Goal: Information Seeking & Learning: Learn about a topic

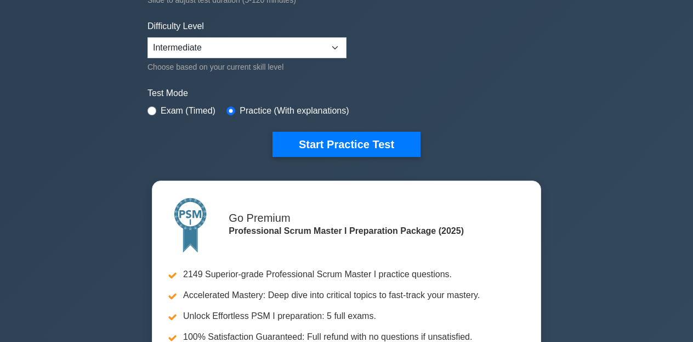
scroll to position [266, 0]
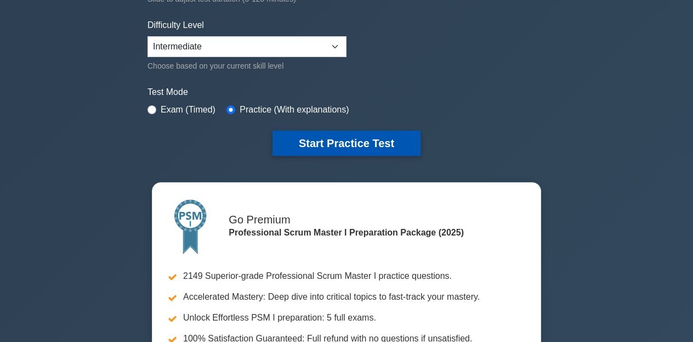
click at [339, 148] on button "Start Practice Test" at bounding box center [347, 142] width 148 height 25
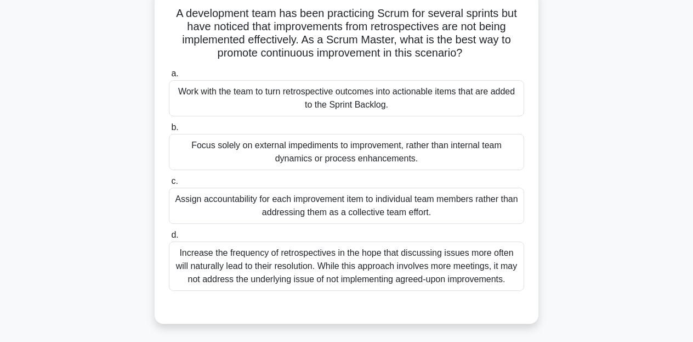
scroll to position [73, 0]
click at [352, 110] on div "Work with the team to turn retrospective outcomes into actionable items that ar…" at bounding box center [346, 98] width 355 height 36
click at [169, 77] on input "a. Work with the team to turn retrospective outcomes into actionable items that…" at bounding box center [169, 73] width 0 height 7
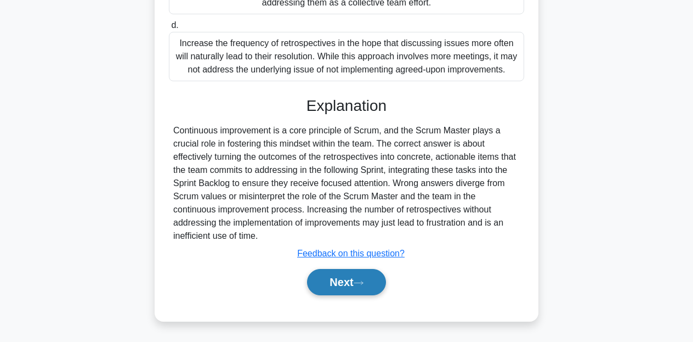
click at [348, 278] on button "Next" at bounding box center [346, 282] width 78 height 26
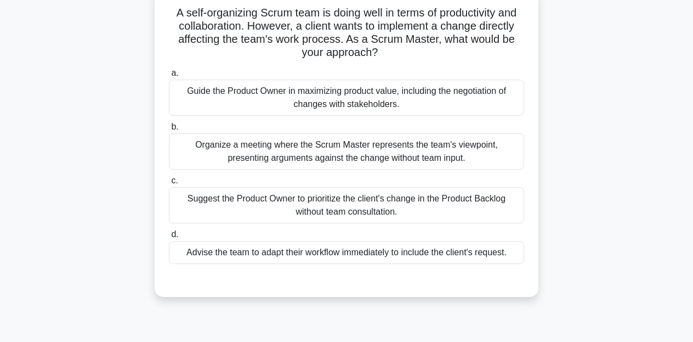
click at [417, 104] on div "Guide the Product Owner in maximizing product value, including the negotiation …" at bounding box center [346, 98] width 355 height 36
click at [169, 77] on input "a. Guide the Product Owner in maximizing product value, including the negotiati…" at bounding box center [169, 73] width 0 height 7
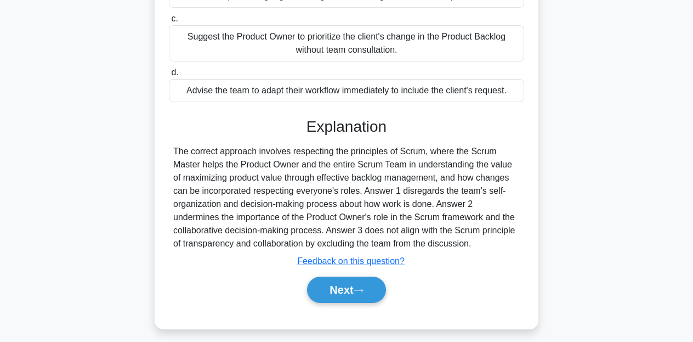
scroll to position [232, 0]
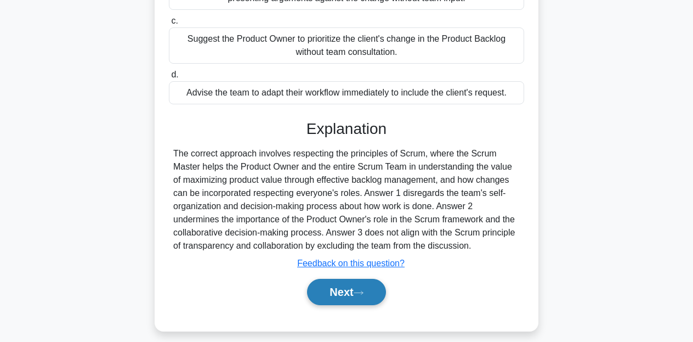
click at [347, 294] on button "Next" at bounding box center [346, 292] width 78 height 26
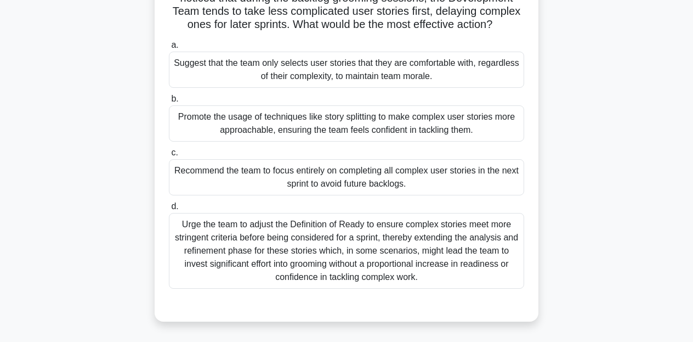
scroll to position [106, 0]
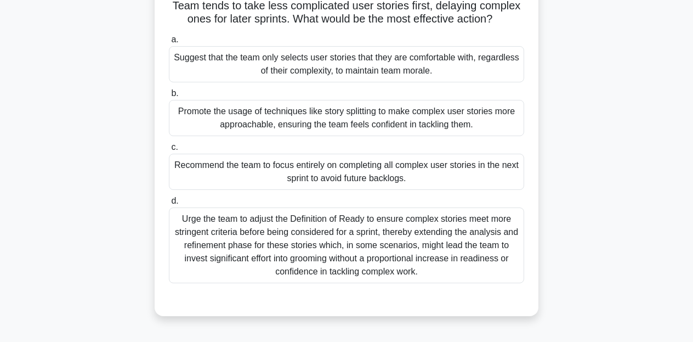
click at [353, 127] on div "Promote the usage of techniques like story splitting to make complex user stori…" at bounding box center [346, 118] width 355 height 36
click at [169, 97] on input "b. Promote the usage of techniques like story splitting to make complex user st…" at bounding box center [169, 93] width 0 height 7
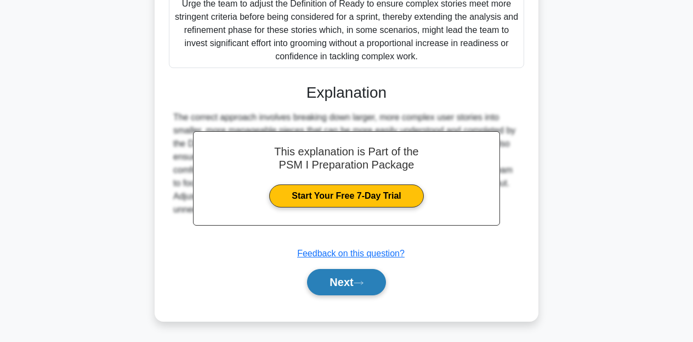
click at [353, 281] on button "Next" at bounding box center [346, 282] width 78 height 26
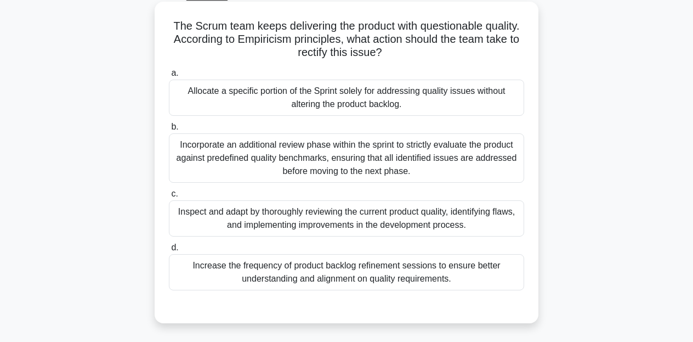
scroll to position [60, 0]
click at [463, 253] on label "d. Increase the frequency of product backlog refinement sessions to ensure bett…" at bounding box center [346, 264] width 355 height 49
click at [169, 251] on input "d. Increase the frequency of product backlog refinement sessions to ensure bett…" at bounding box center [169, 246] width 0 height 7
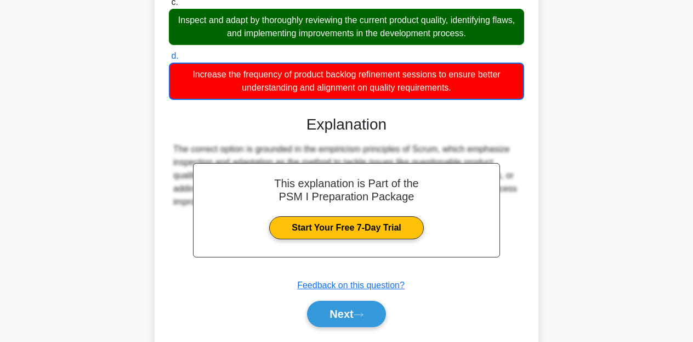
scroll to position [282, 0]
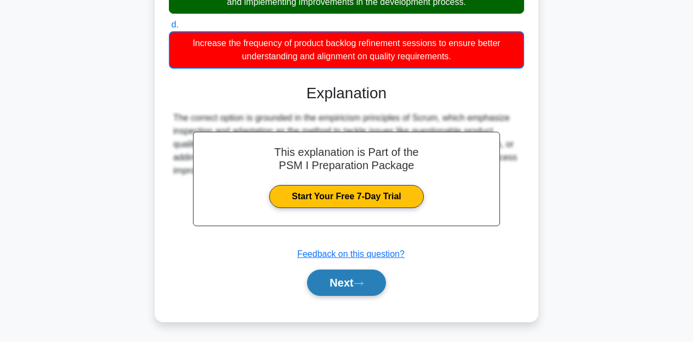
click at [353, 281] on button "Next" at bounding box center [346, 282] width 78 height 26
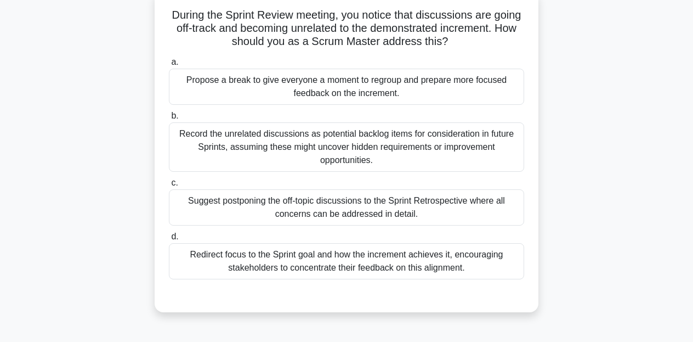
scroll to position [71, 0]
click at [420, 263] on div "Redirect focus to the Sprint goal and how the increment achieves it, encouragin…" at bounding box center [346, 260] width 355 height 36
click at [169, 240] on input "d. Redirect focus to the Sprint goal and how the increment achieves it, encoura…" at bounding box center [169, 235] width 0 height 7
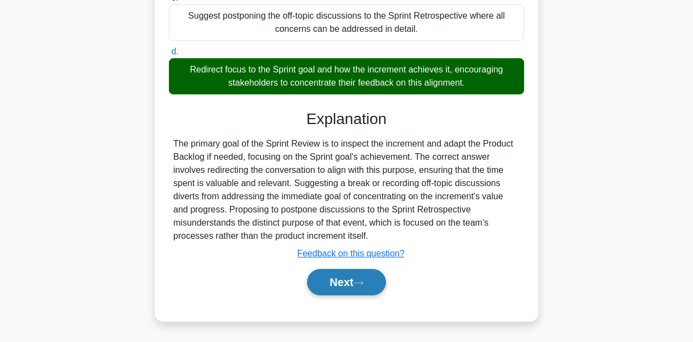
click at [364, 282] on icon at bounding box center [359, 283] width 10 height 6
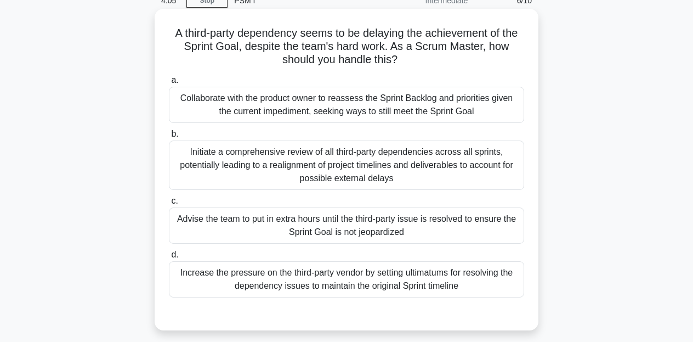
scroll to position [55, 0]
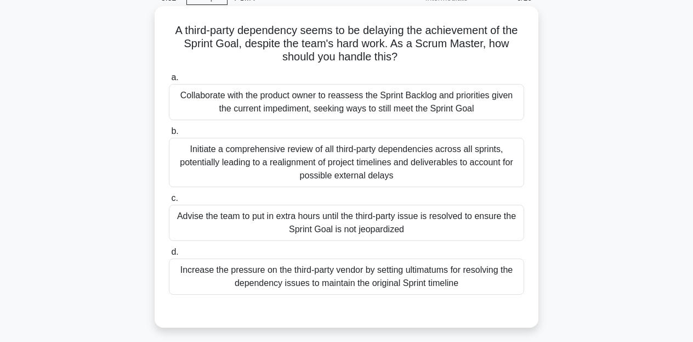
click at [412, 111] on div "Collaborate with the product owner to reassess the Sprint Backlog and prioritie…" at bounding box center [346, 102] width 355 height 36
click at [169, 81] on input "a. Collaborate with the product owner to reassess the Sprint Backlog and priori…" at bounding box center [169, 77] width 0 height 7
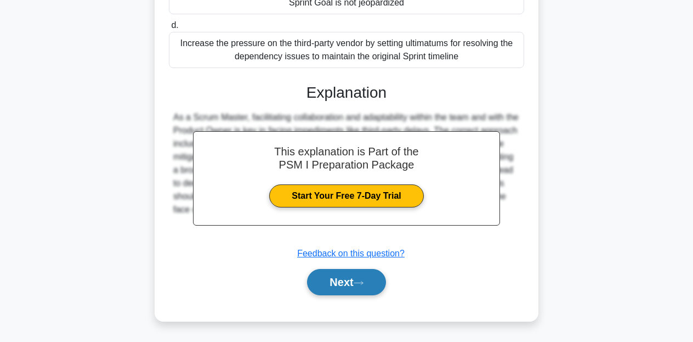
click at [353, 276] on button "Next" at bounding box center [346, 282] width 78 height 26
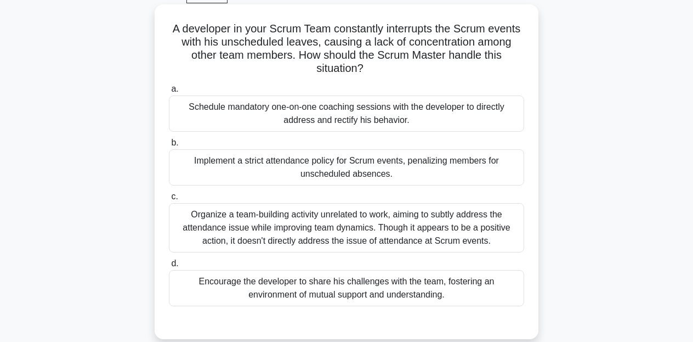
scroll to position [58, 0]
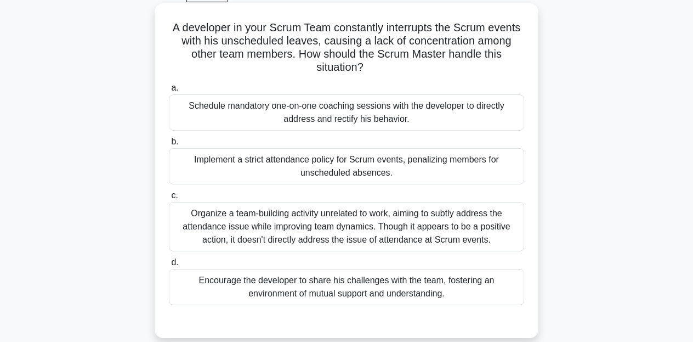
click at [362, 270] on div "Encourage the developer to share his challenges with the team, fostering an env…" at bounding box center [346, 287] width 355 height 36
click at [169, 266] on input "d. Encourage the developer to share his challenges with the team, fostering an …" at bounding box center [169, 262] width 0 height 7
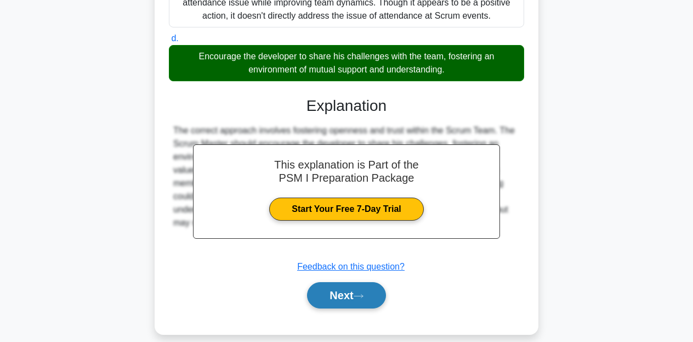
click at [343, 286] on button "Next" at bounding box center [346, 295] width 78 height 26
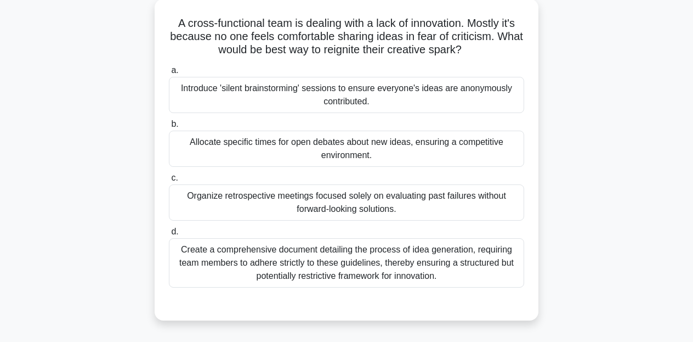
scroll to position [60, 0]
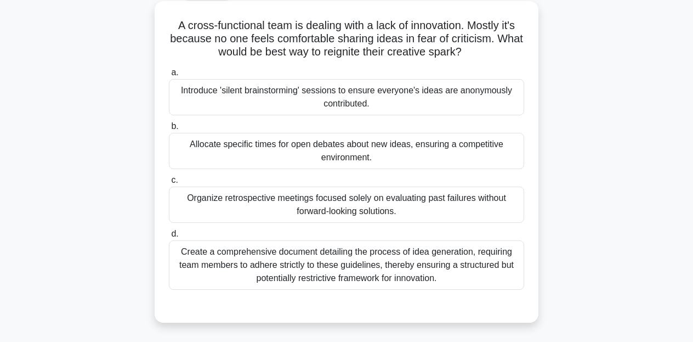
click at [377, 154] on div "Allocate specific times for open debates about new ideas, ensuring a competitiv…" at bounding box center [346, 151] width 355 height 36
click at [169, 130] on input "b. Allocate specific times for open debates about new ideas, ensuring a competi…" at bounding box center [169, 126] width 0 height 7
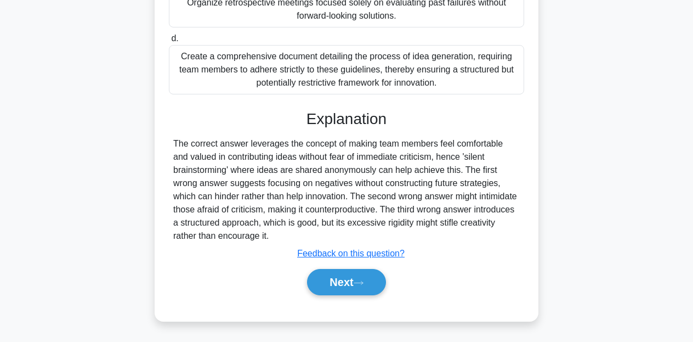
scroll to position [257, 0]
click at [354, 281] on button "Next" at bounding box center [346, 282] width 78 height 26
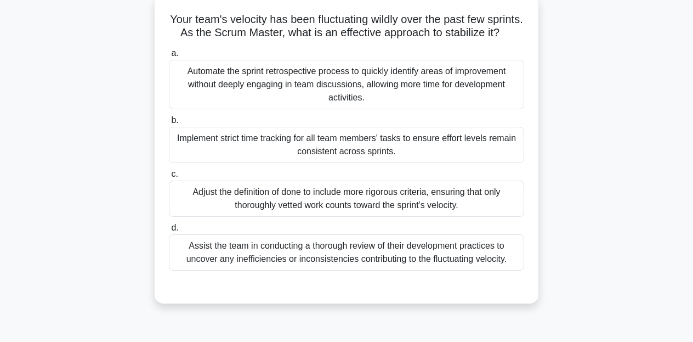
scroll to position [68, 0]
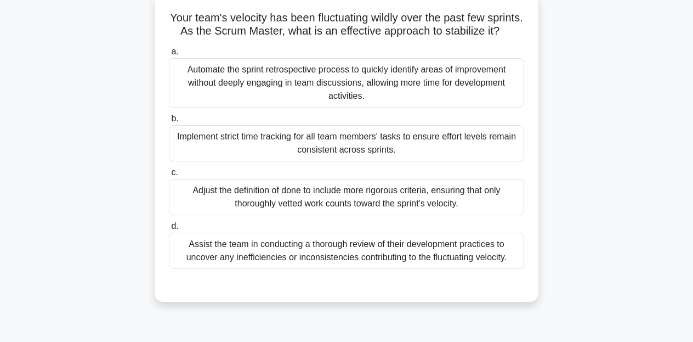
click at [395, 248] on div "Assist the team in conducting a thorough review of their development practices …" at bounding box center [346, 250] width 355 height 36
click at [169, 230] on input "d. Assist the team in conducting a thorough review of their development practic…" at bounding box center [169, 226] width 0 height 7
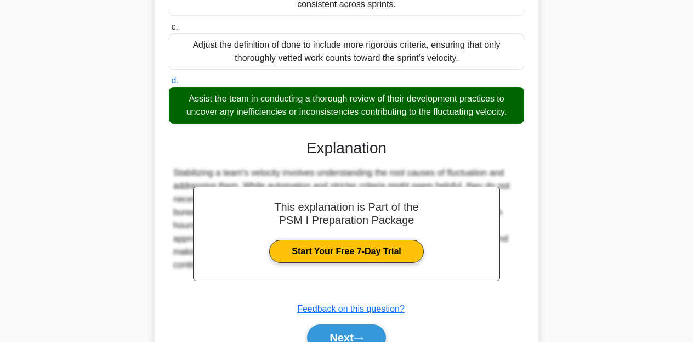
scroll to position [213, 0]
click at [342, 334] on button "Next" at bounding box center [346, 337] width 78 height 26
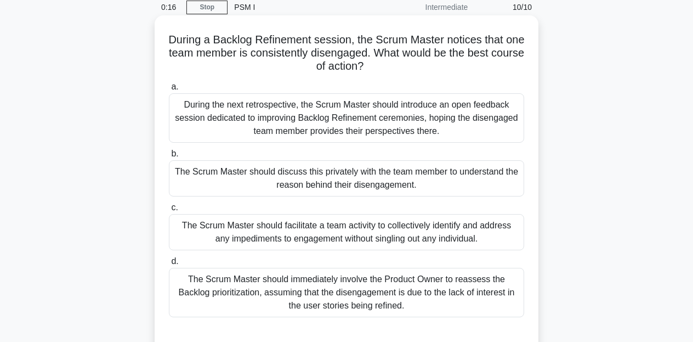
scroll to position [39, 0]
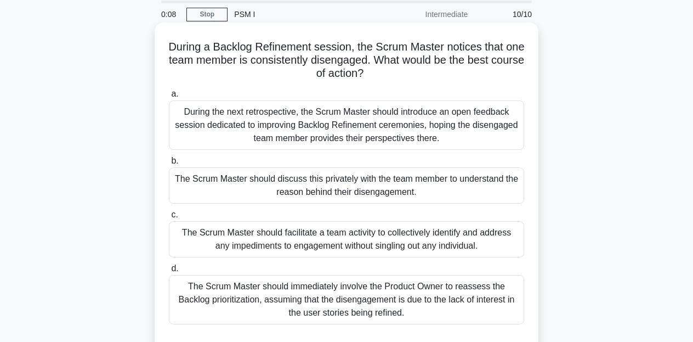
click at [326, 199] on div "The Scrum Master should discuss this privately with the team member to understa…" at bounding box center [346, 185] width 355 height 36
click at [169, 164] on input "b. The Scrum Master should discuss this privately with the team member to under…" at bounding box center [169, 160] width 0 height 7
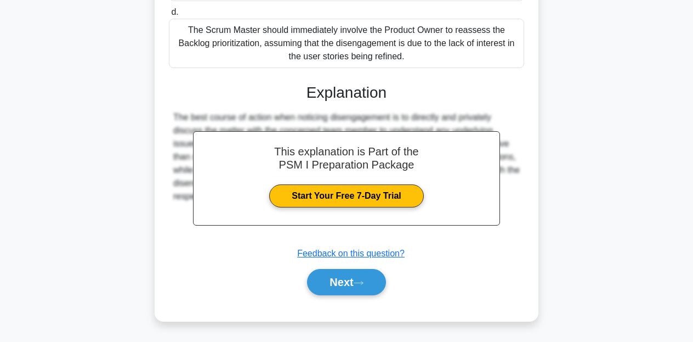
scroll to position [295, 0]
click at [338, 284] on button "Next" at bounding box center [346, 282] width 78 height 26
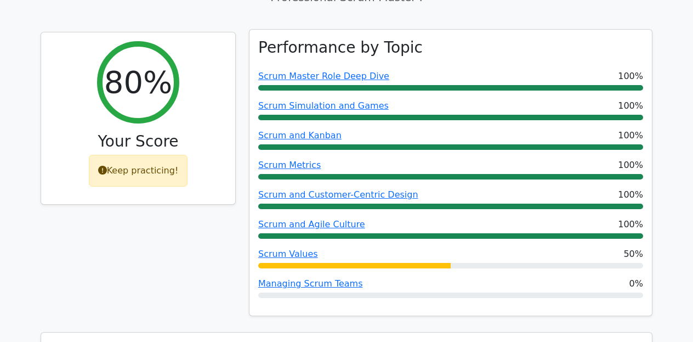
scroll to position [461, 0]
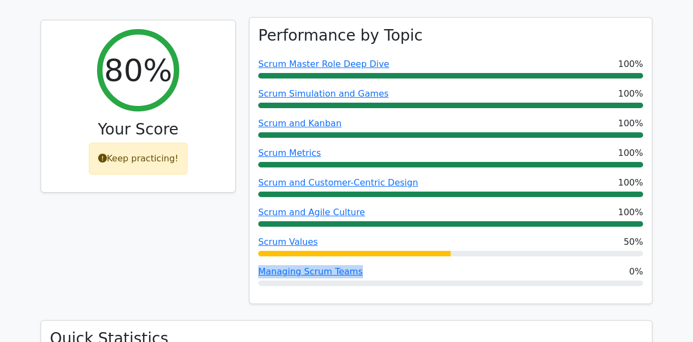
click at [299, 236] on link "Scrum Values" at bounding box center [288, 241] width 60 height 10
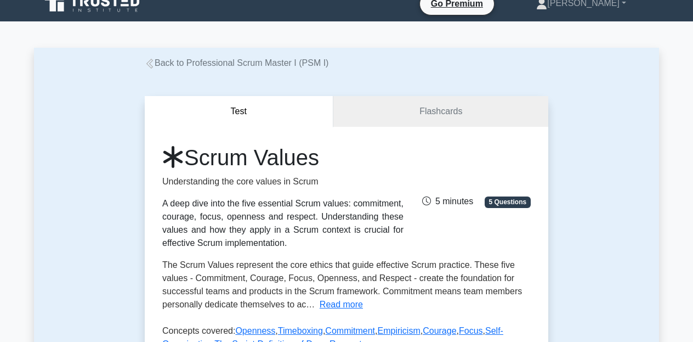
scroll to position [14, 0]
